Goal: Information Seeking & Learning: Learn about a topic

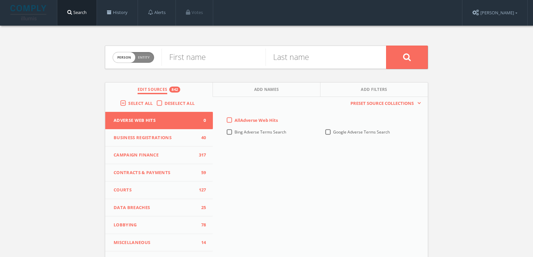
click at [140, 58] on span "Entity" at bounding box center [144, 57] width 12 height 5
checkbox input "true"
click at [235, 58] on input "text" at bounding box center [274, 57] width 224 height 17
type input "relevant media & concepts"
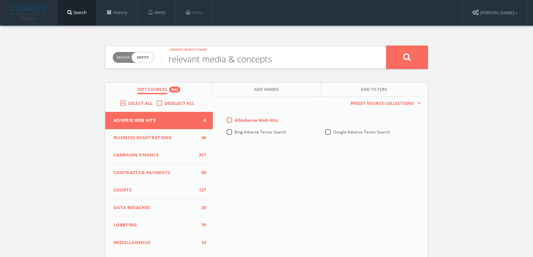
click at [126, 101] on div "Select All" at bounding box center [138, 103] width 36 height 6
click at [120, 103] on div "Select All" at bounding box center [138, 103] width 36 height 6
click at [128, 103] on label "Select All" at bounding box center [142, 103] width 28 height 7
click at [0, 0] on input "Select All" at bounding box center [0, 0] width 0 height 0
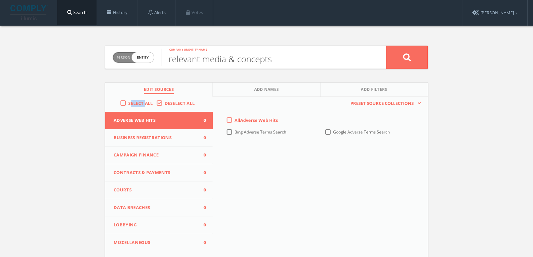
click at [128, 103] on label "Select All" at bounding box center [142, 103] width 28 height 7
click at [0, 0] on input "Select All" at bounding box center [0, 0] width 0 height 0
click at [419, 60] on button at bounding box center [407, 57] width 42 height 23
